Goal: Task Accomplishment & Management: Use online tool/utility

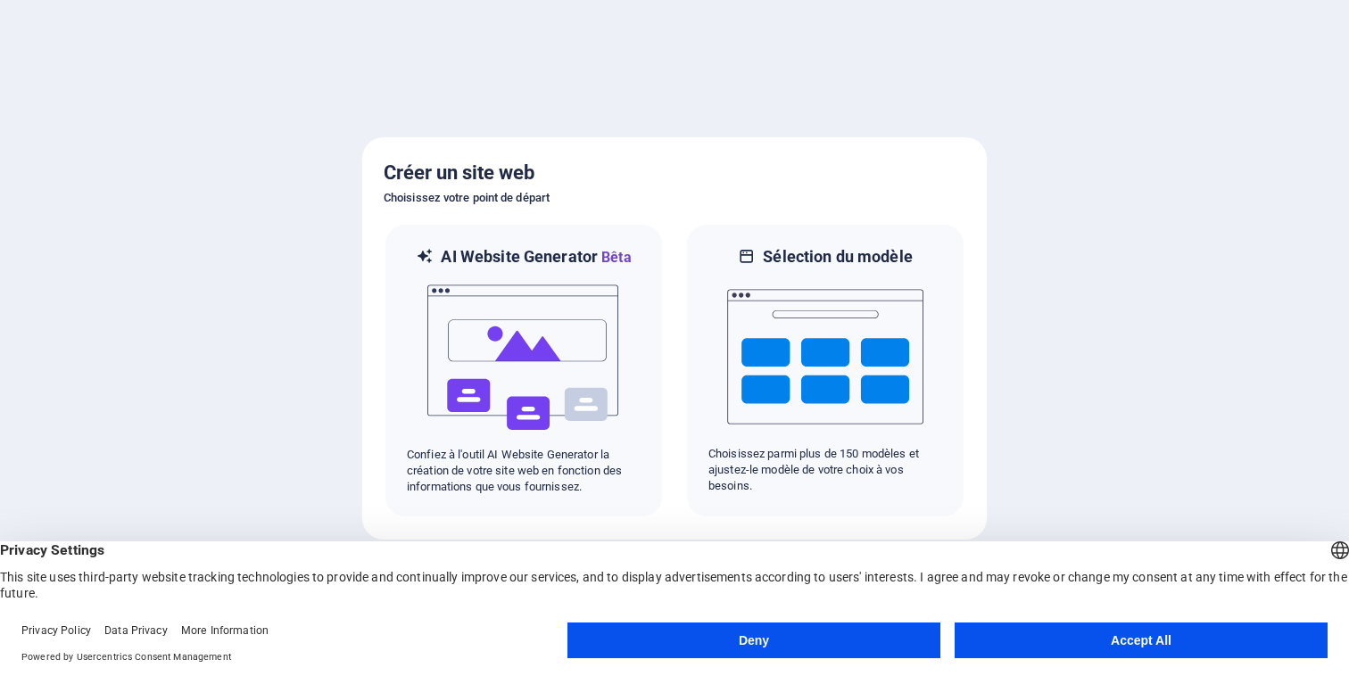
click at [1135, 644] on button "Accept All" at bounding box center [1141, 641] width 373 height 36
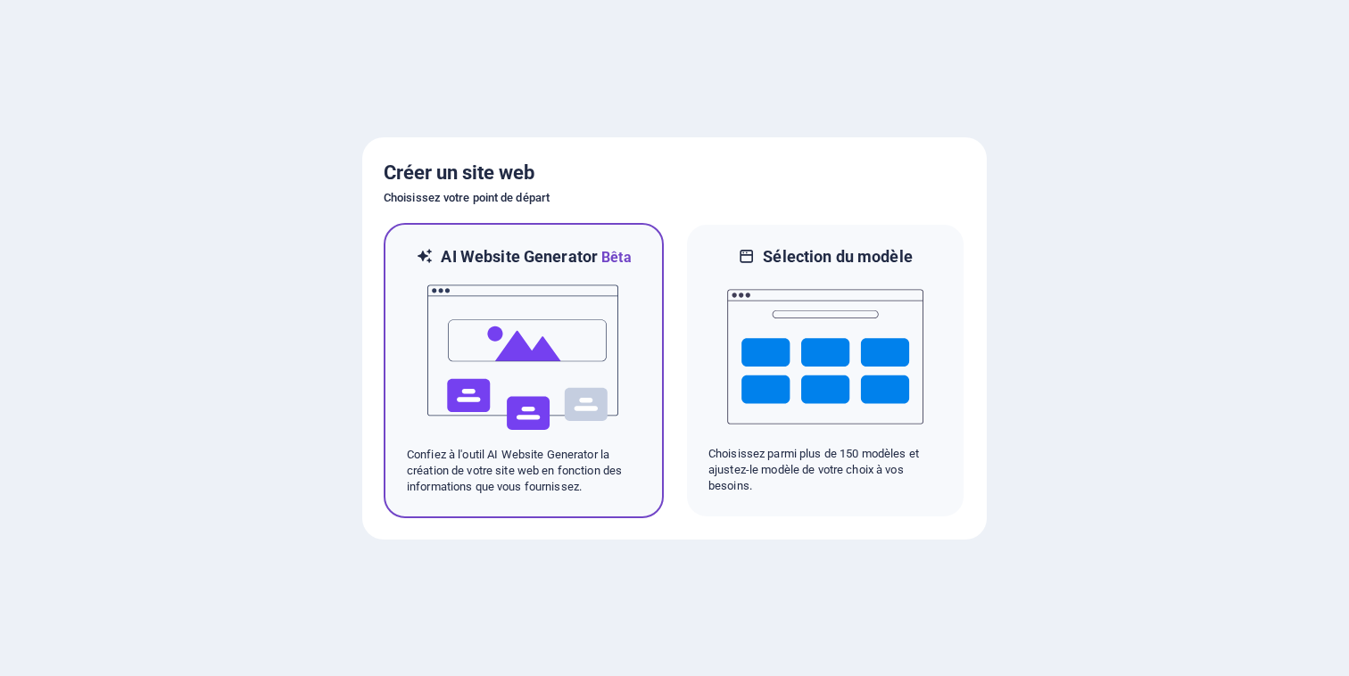
click at [533, 377] on img at bounding box center [524, 358] width 196 height 178
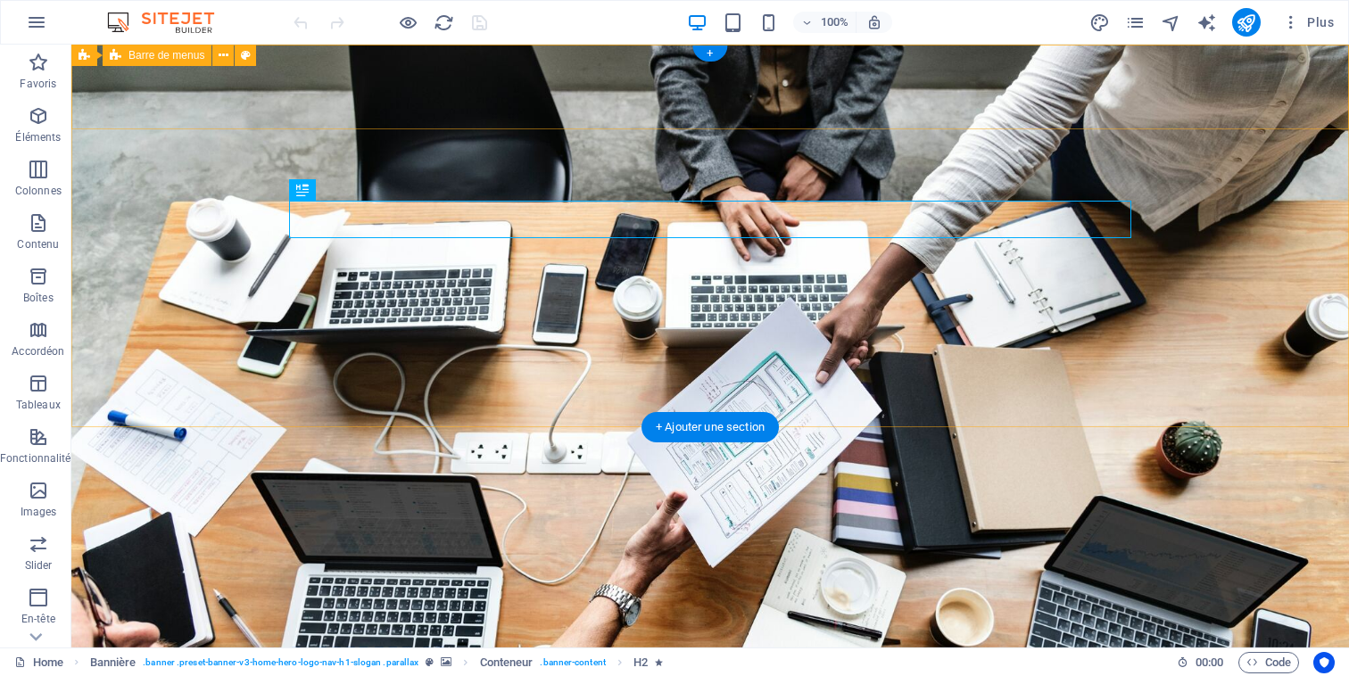
click at [189, 593] on div "PORDES Accueil À Propos Services Contactez-Nous Informations" at bounding box center [710, 657] width 1278 height 129
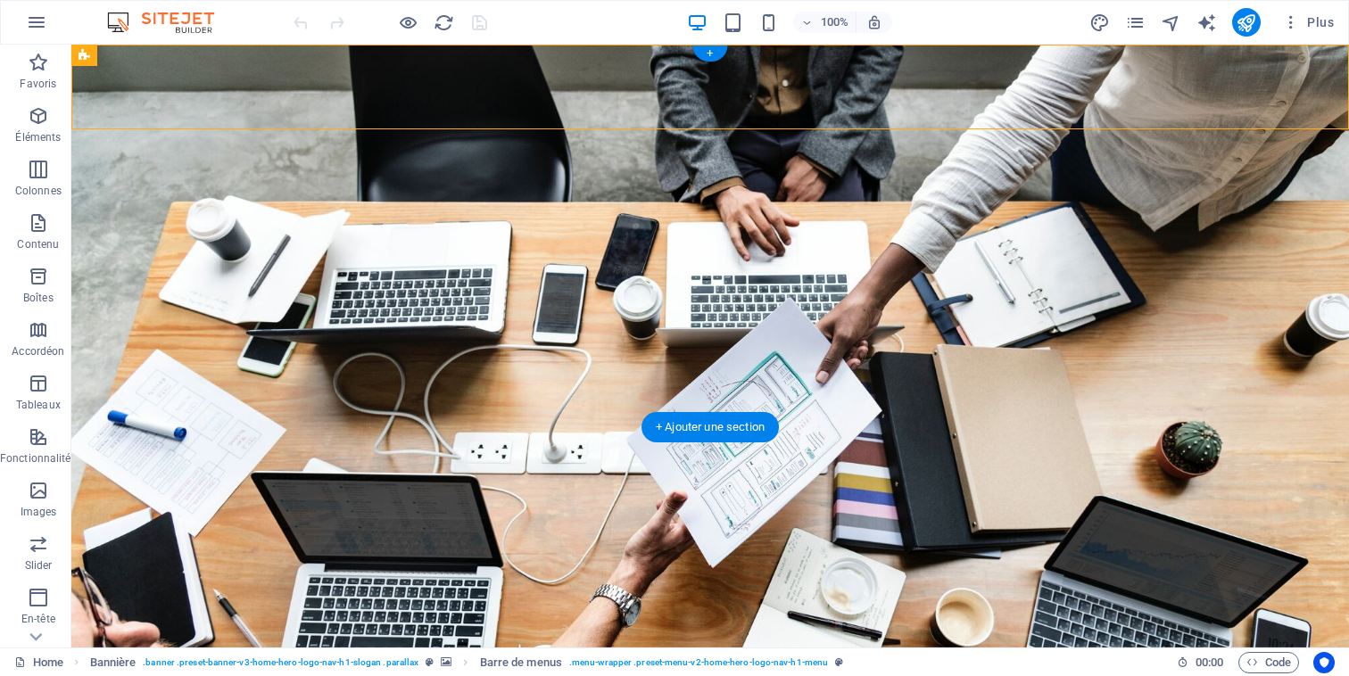
click at [557, 402] on figure at bounding box center [710, 346] width 1278 height 603
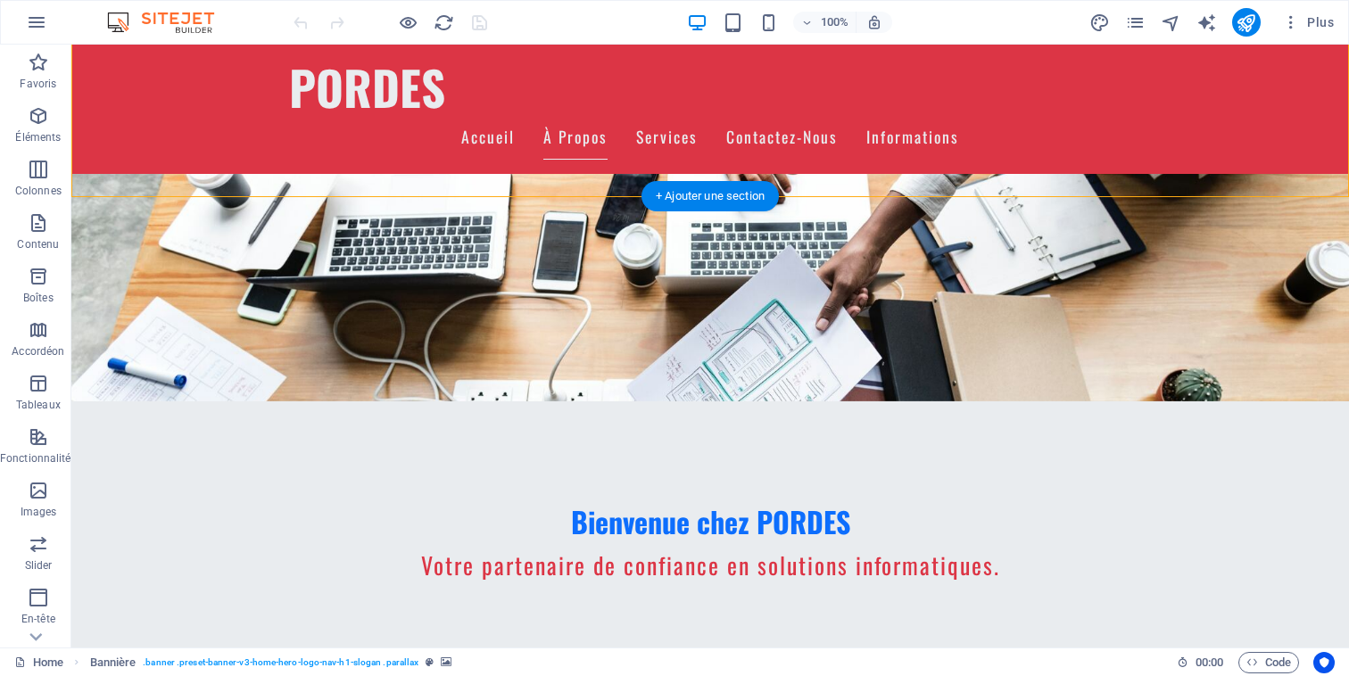
scroll to position [273, 0]
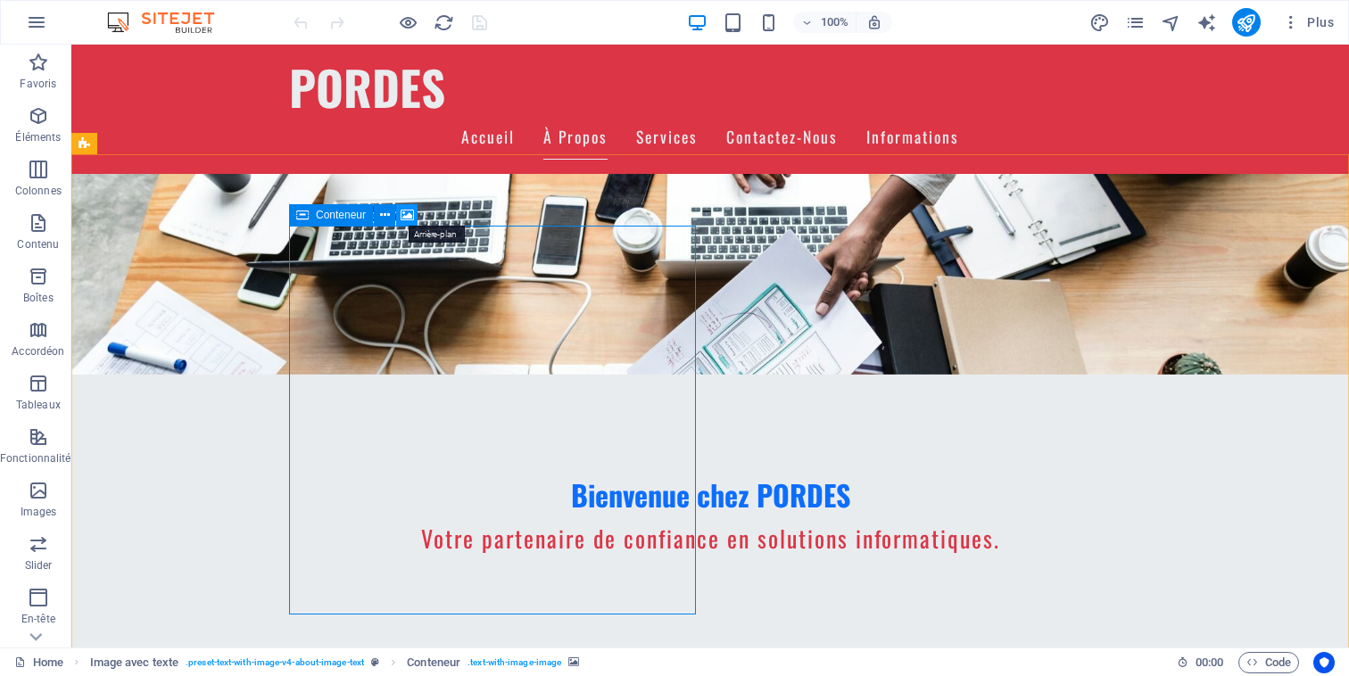
click at [408, 215] on icon at bounding box center [407, 215] width 13 height 19
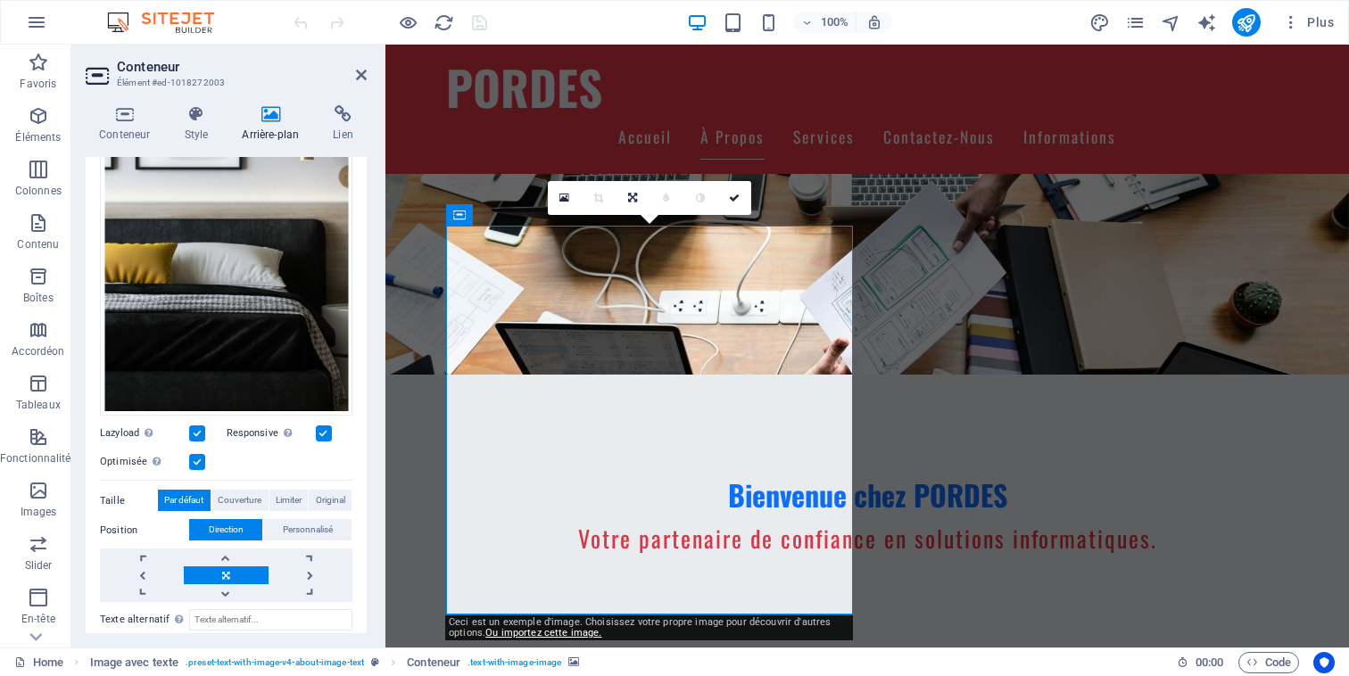
scroll to position [330, 0]
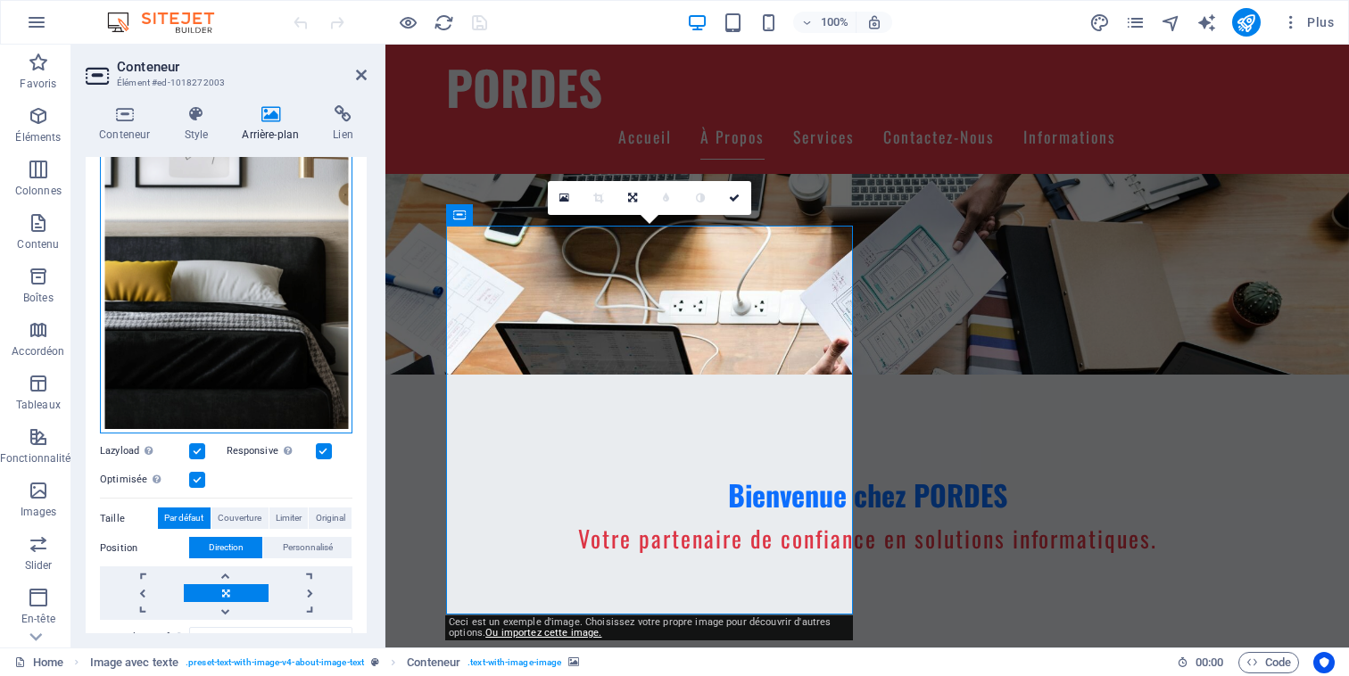
click at [221, 303] on div "Glissez les fichiers ici, cliquez pour choisir les fichiers ou sélectionnez les…" at bounding box center [226, 209] width 253 height 449
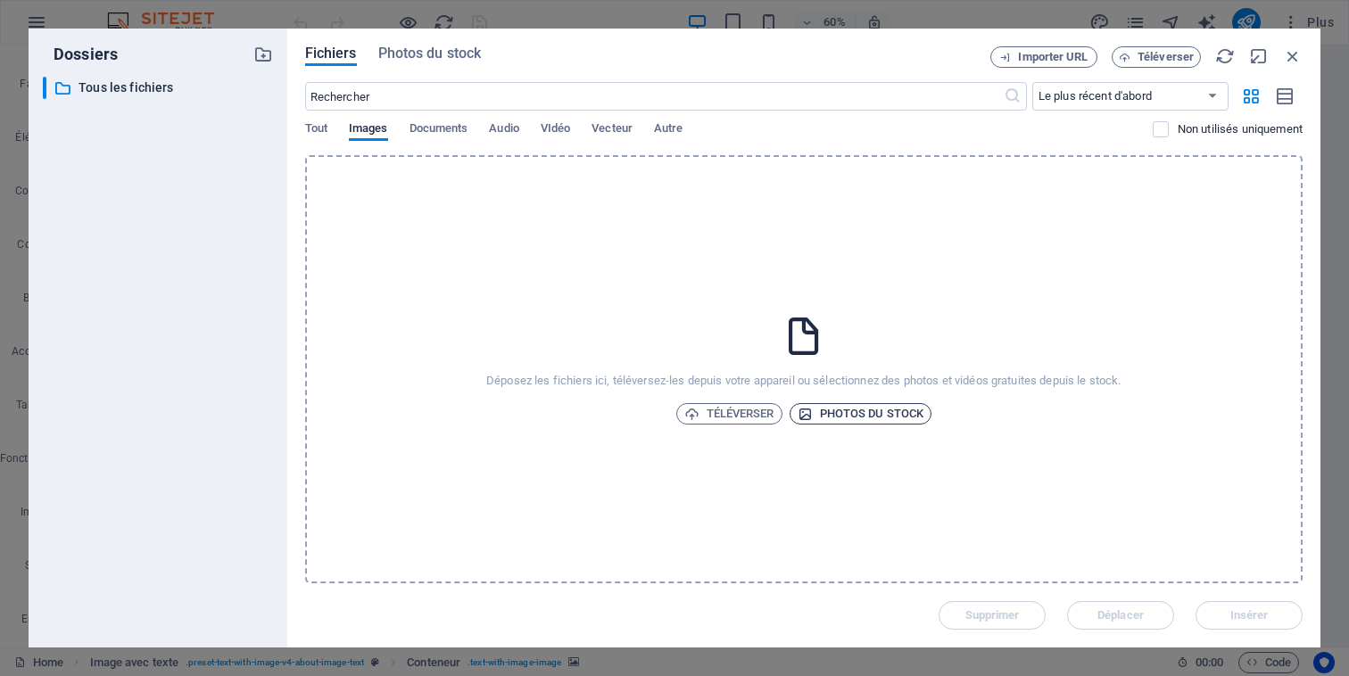
click at [830, 412] on span "Photos du stock" at bounding box center [861, 413] width 127 height 21
